Goal: Information Seeking & Learning: Learn about a topic

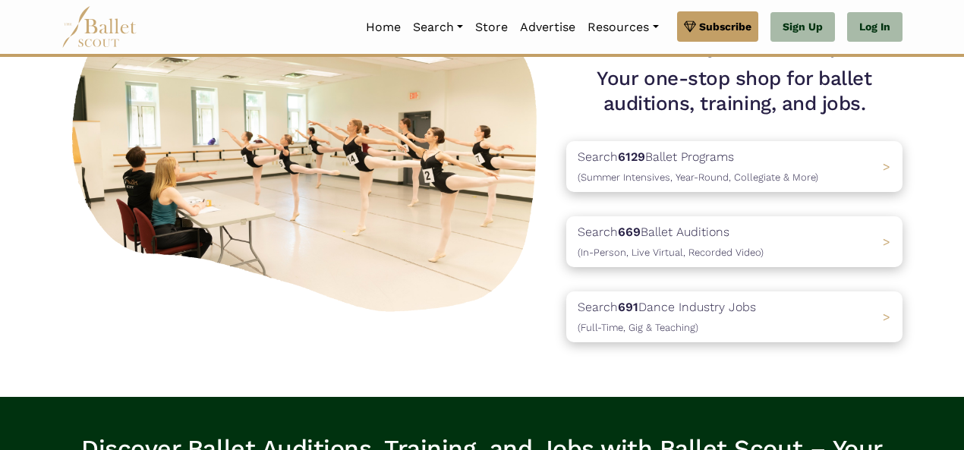
scroll to position [147, 0]
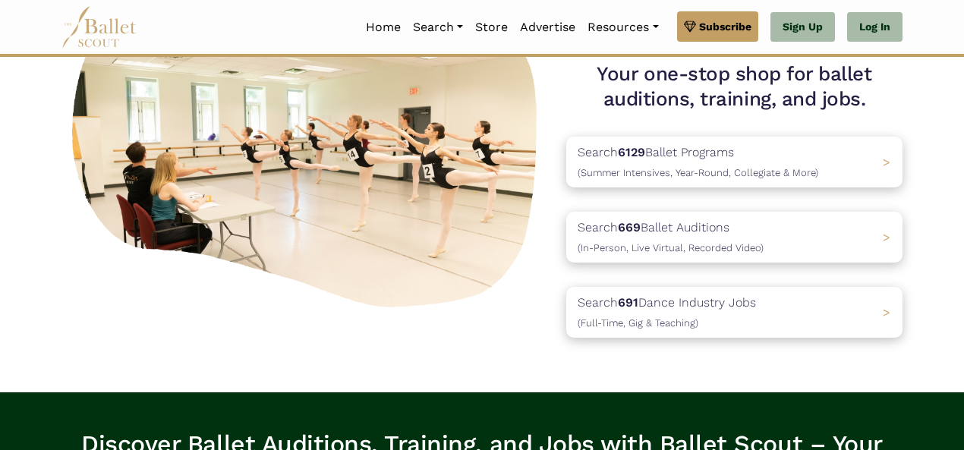
click at [854, 162] on div "Search 6129 Ballet Programs (Summer Intensives, Year-Round, Collegiate & More) >" at bounding box center [734, 162] width 336 height 51
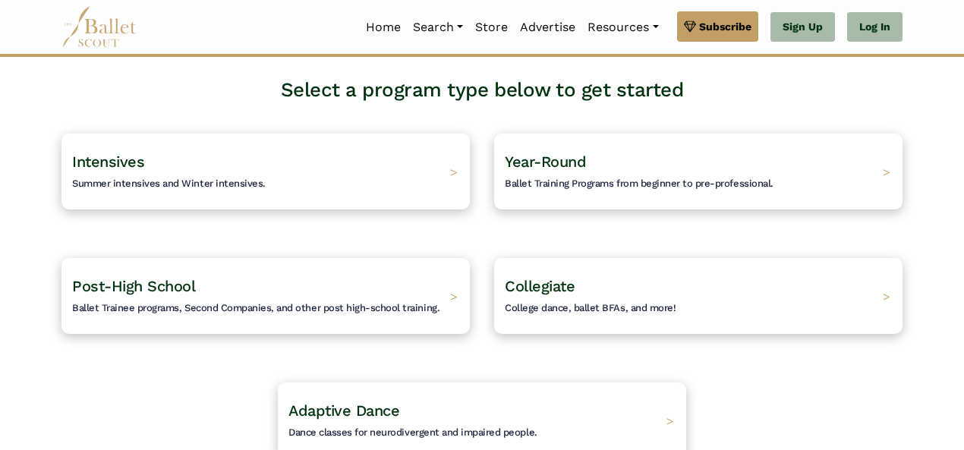
scroll to position [84, 0]
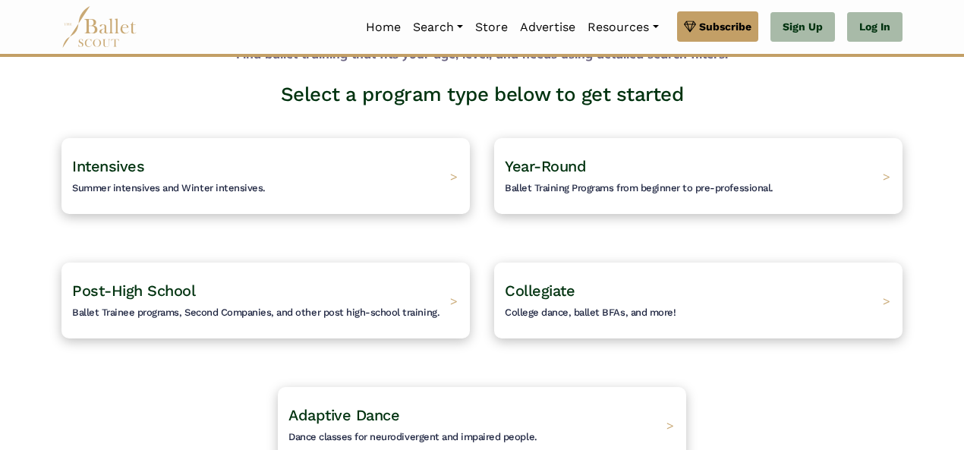
click at [403, 300] on h4 "Post-High School Ballet Trainee programs, Second Companies, and other post high…" at bounding box center [255, 300] width 367 height 39
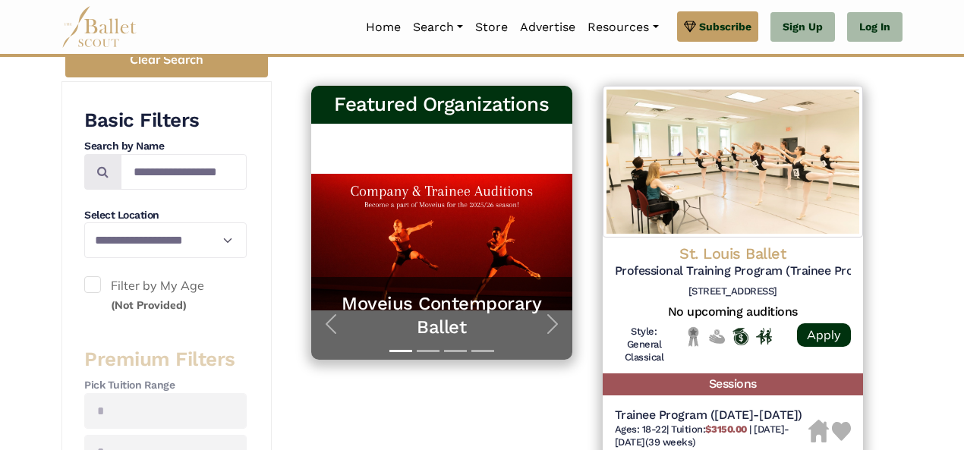
scroll to position [260, 0]
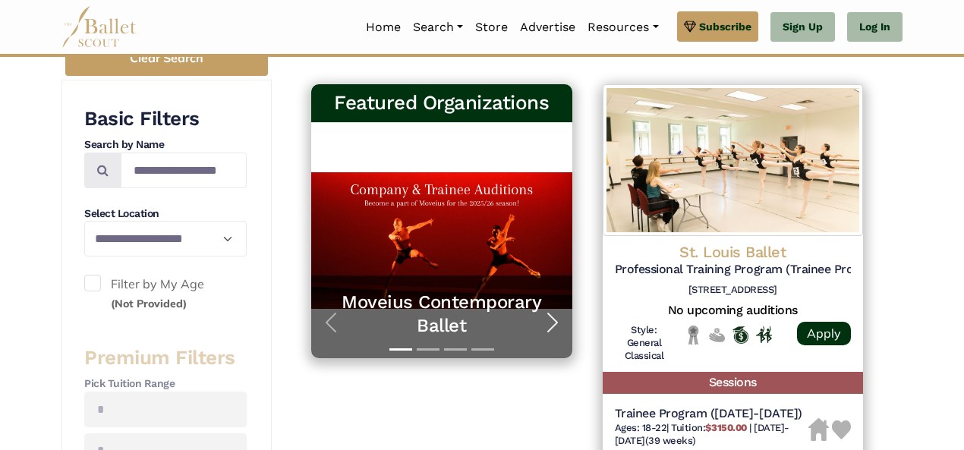
click at [551, 322] on span "button" at bounding box center [552, 322] width 24 height 24
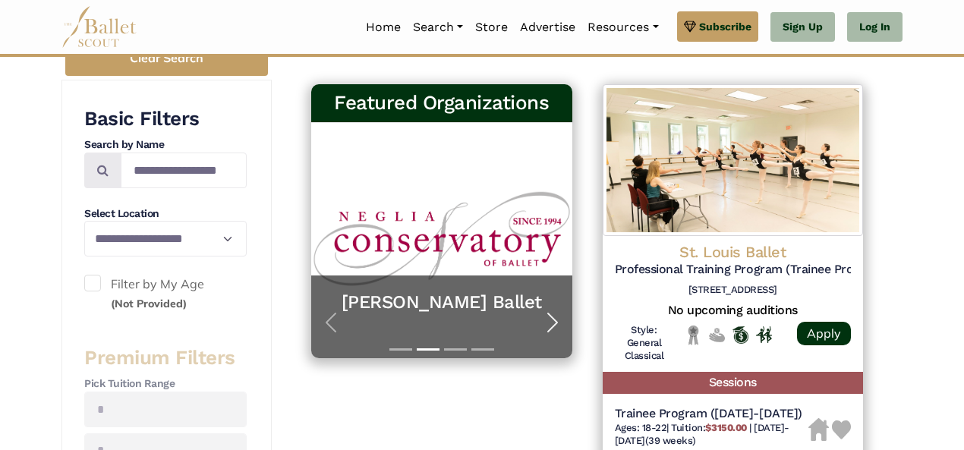
click at [551, 322] on span "button" at bounding box center [552, 322] width 24 height 24
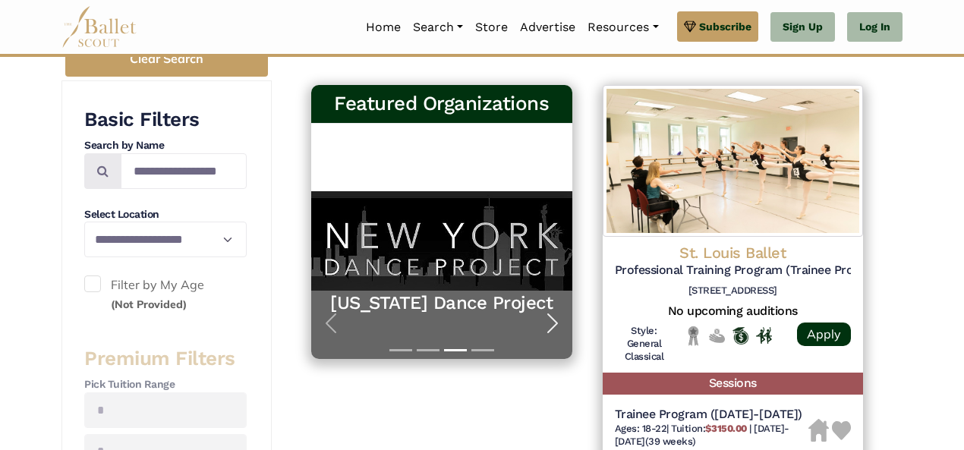
scroll to position [263, 0]
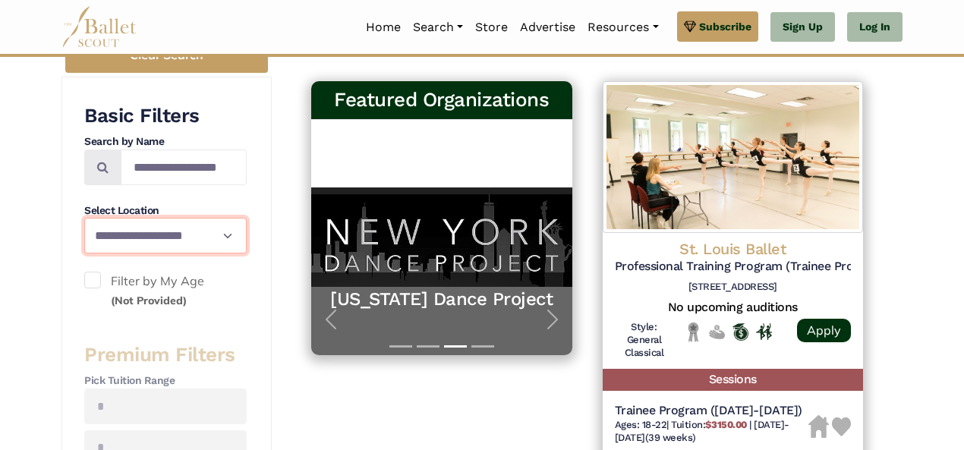
click at [205, 235] on select "**********" at bounding box center [165, 235] width 162 height 35
click at [84, 218] on select "**********" at bounding box center [165, 235] width 162 height 35
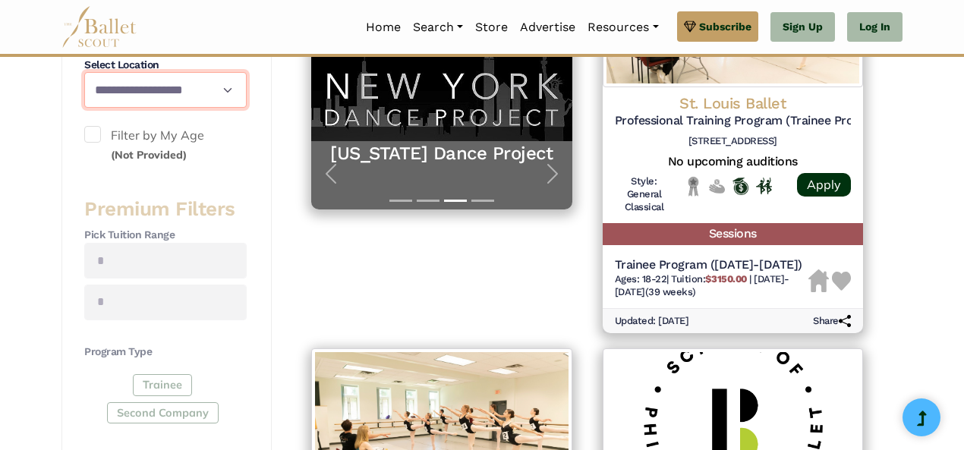
scroll to position [379, 0]
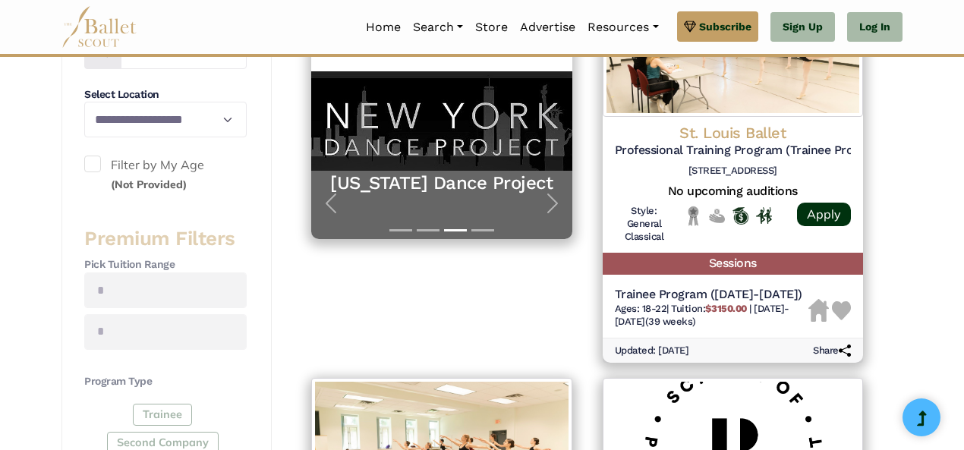
click at [91, 161] on span at bounding box center [92, 164] width 17 height 17
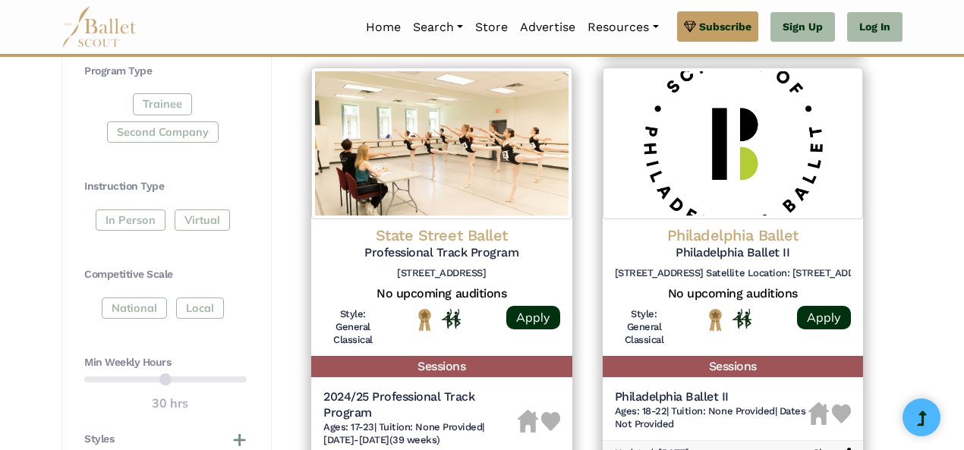
scroll to position [692, 0]
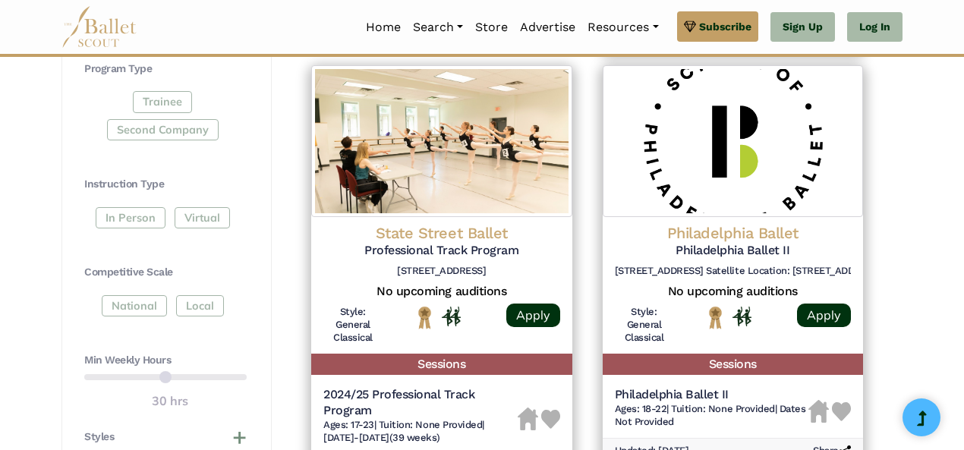
click at [143, 213] on div "In Person Virtual" at bounding box center [165, 220] width 162 height 27
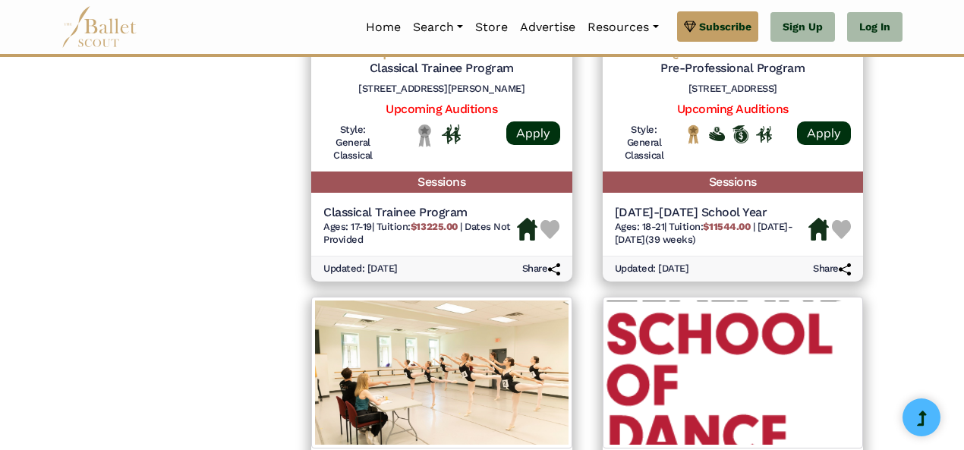
scroll to position [1706, 0]
